Goal: Navigation & Orientation: Go to known website

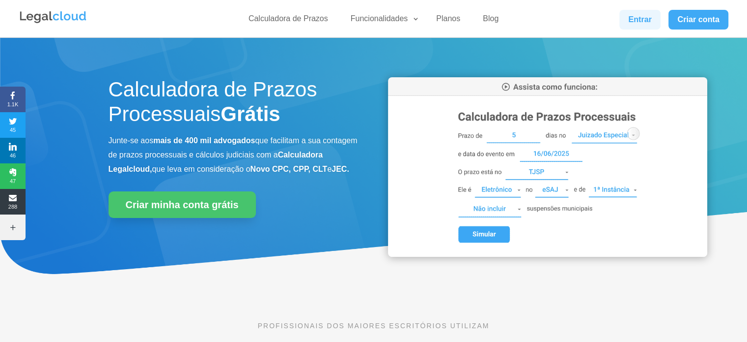
click at [641, 18] on link "Entrar" at bounding box center [640, 20] width 41 height 20
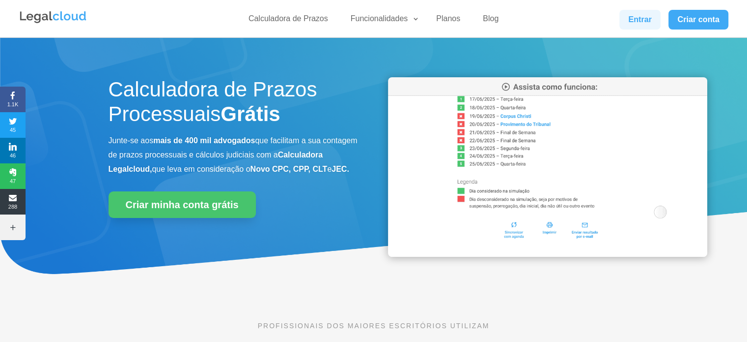
click at [643, 14] on link "Entrar" at bounding box center [640, 20] width 41 height 20
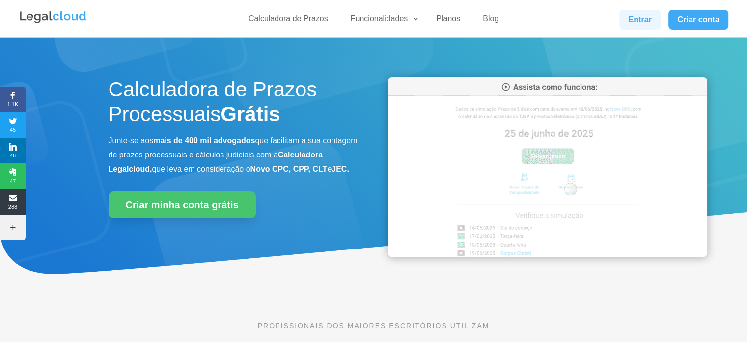
click at [639, 15] on link "Entrar" at bounding box center [640, 20] width 41 height 20
